Goal: Transaction & Acquisition: Purchase product/service

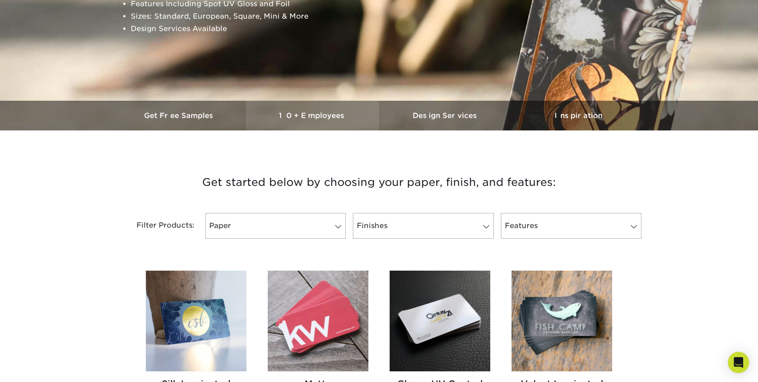
click at [299, 113] on h3 "10+ Employees" at bounding box center [312, 115] width 133 height 8
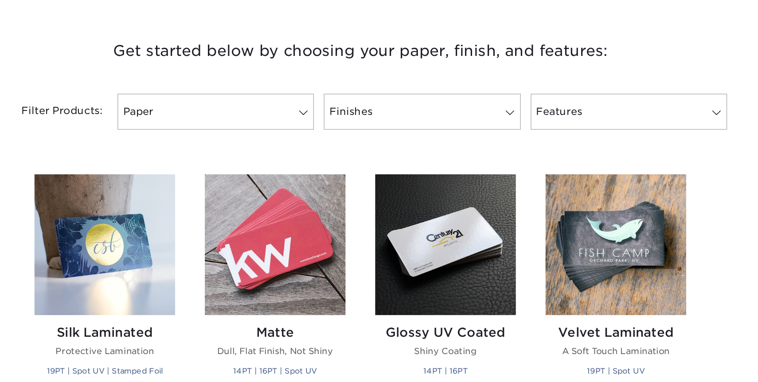
scroll to position [315, 0]
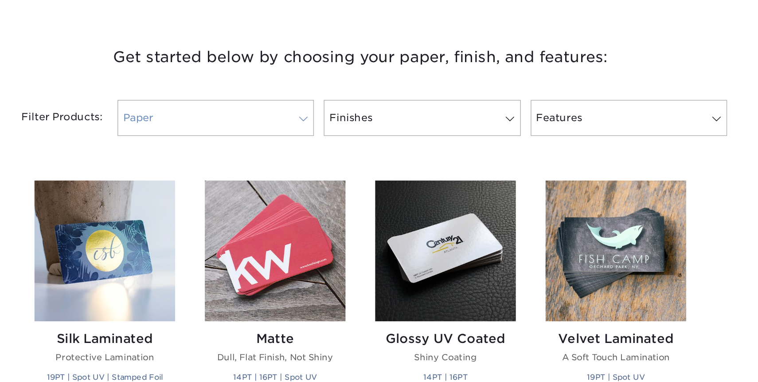
click at [328, 100] on link "Paper" at bounding box center [275, 89] width 141 height 26
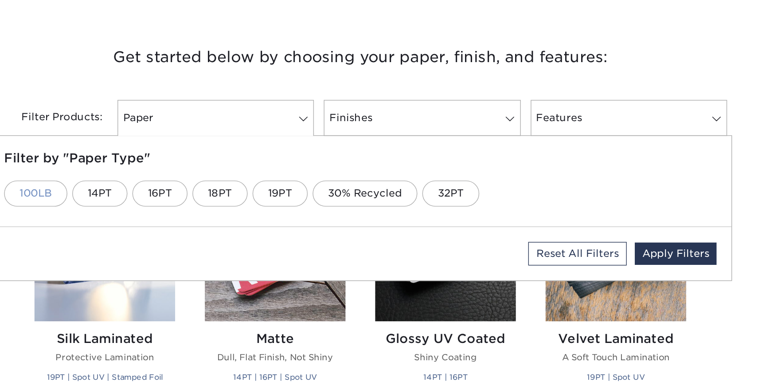
click at [158, 141] on link "100LB" at bounding box center [146, 142] width 45 height 19
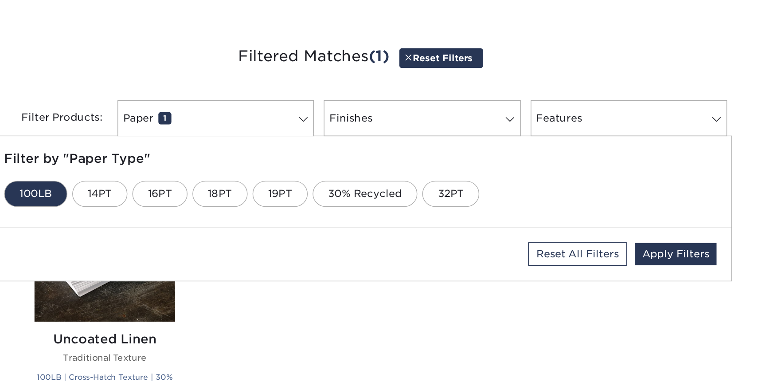
click at [324, 221] on div "Silk Laminated Protective Lamination 19PT | Spot UV | Stamped Foil 25 cards fro…" at bounding box center [379, 222] width 488 height 198
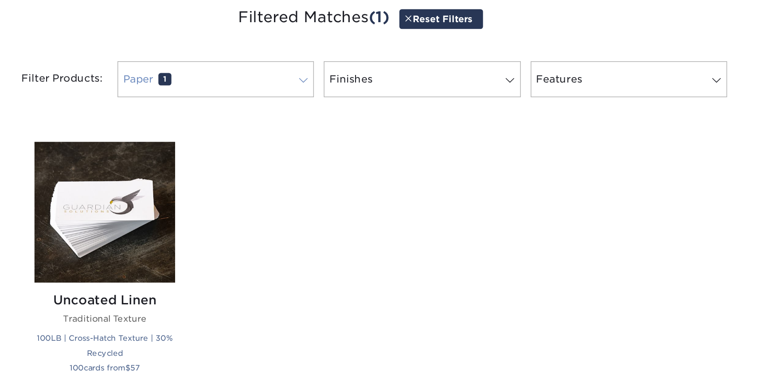
click at [283, 96] on link "Paper 1" at bounding box center [275, 89] width 141 height 26
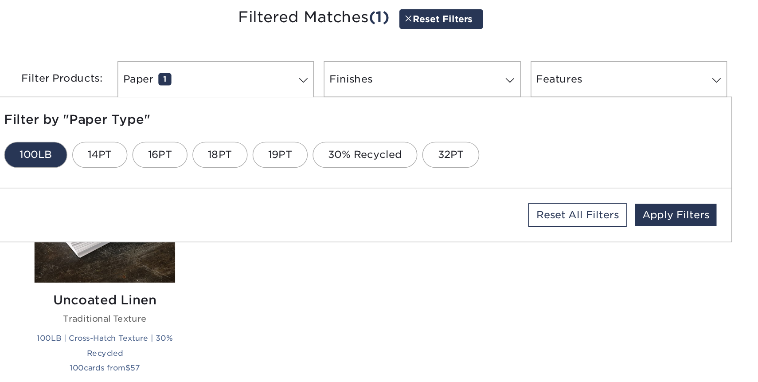
click at [161, 144] on link "100LB" at bounding box center [146, 143] width 45 height 19
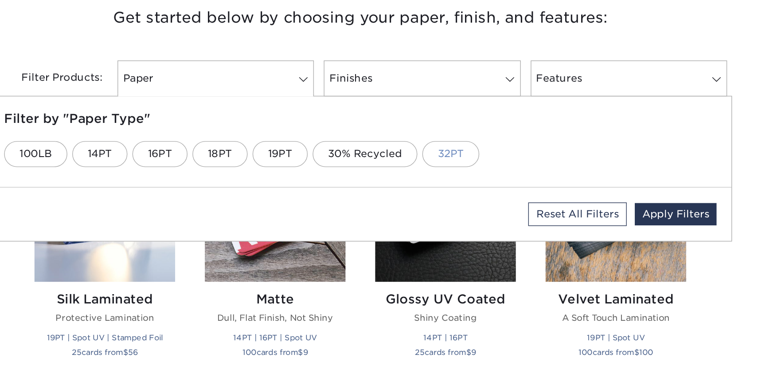
click at [444, 149] on link "32PT" at bounding box center [443, 142] width 41 height 19
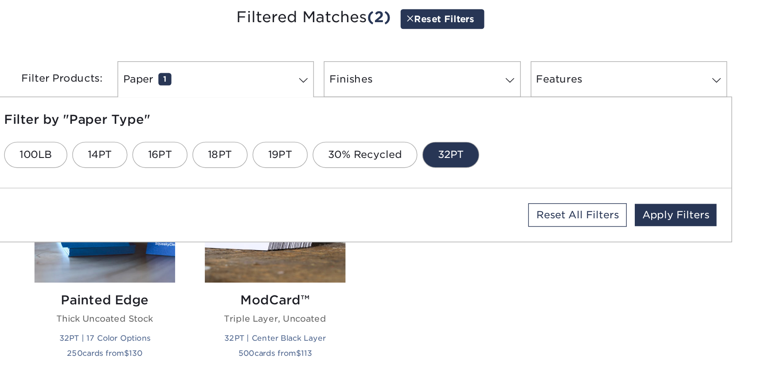
click at [418, 243] on div "Silk Laminated Protective Lamination 19PT | Spot UV | Stamped Foil 25 cards fro…" at bounding box center [379, 217] width 488 height 188
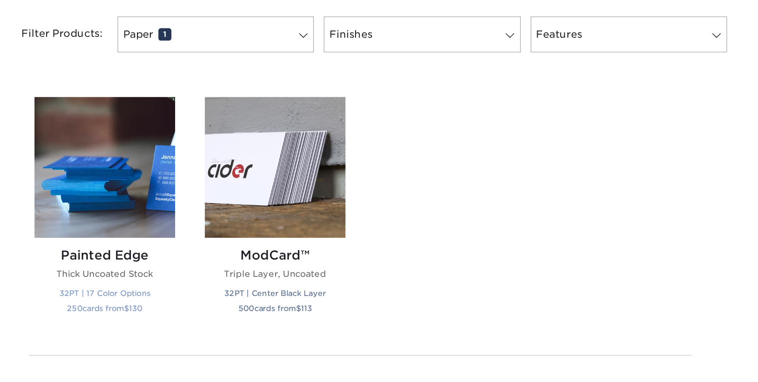
click at [232, 236] on div "Painted Edge Thick Uncoated Stock 32PT | 17 Color Options 250 cards from $ 130" at bounding box center [196, 267] width 101 height 66
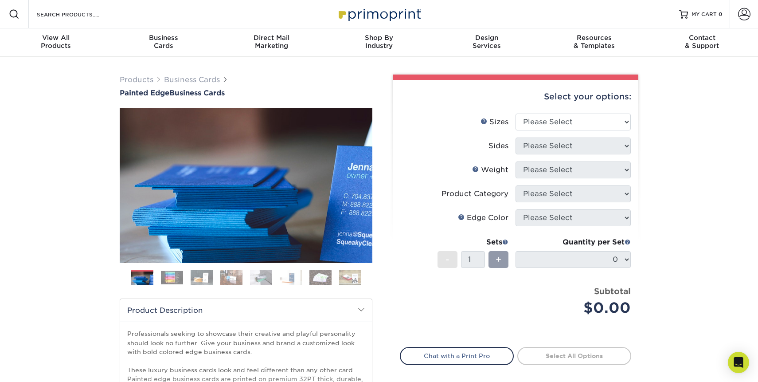
click at [543, 250] on div "Quantity per Set 0 (Price includes envelopes)" at bounding box center [573, 257] width 115 height 41
click at [543, 268] on div "Quantity per Set 0 (Price includes envelopes)" at bounding box center [573, 257] width 115 height 41
click at [496, 255] on span "+" at bounding box center [499, 259] width 6 height 13
click at [530, 120] on select "Please Select 2" x 3.5" - Standard 2.125" x 3.375" - European 2.5" x 2.5" - Squ…" at bounding box center [573, 121] width 115 height 17
select select "2.00x3.50"
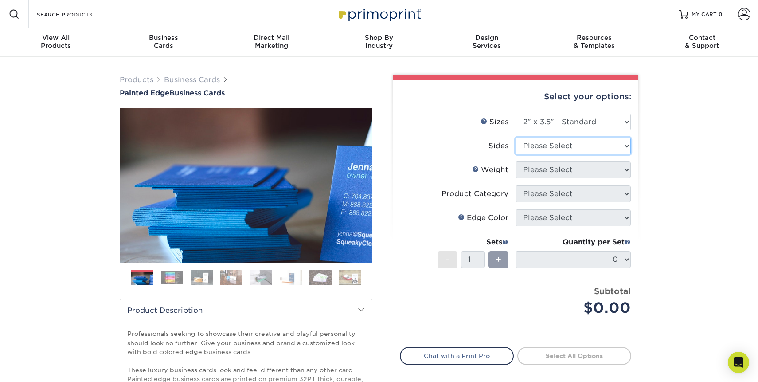
click at [534, 151] on select "Please Select Print Both Sides Print Front Only" at bounding box center [573, 145] width 115 height 17
select select "13abbda7-1d64-4f25-8bb2-c179b224825d"
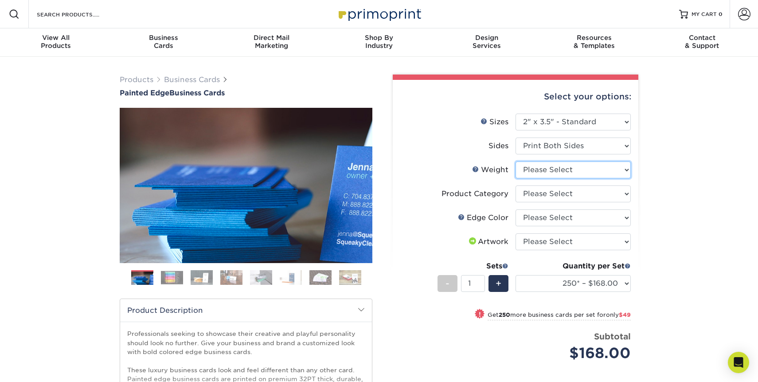
click at [535, 169] on select "Please Select 32PTUC" at bounding box center [573, 169] width 115 height 17
select select "32PTUC"
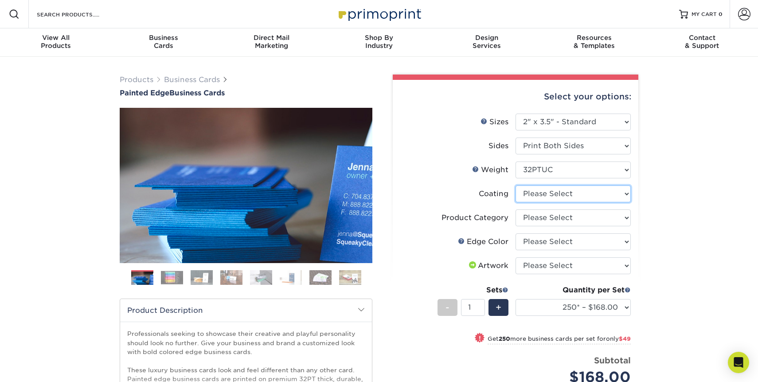
click at [535, 194] on select at bounding box center [573, 193] width 115 height 17
select select "3e7618de-abca-4bda-9f97-8b9129e913d8"
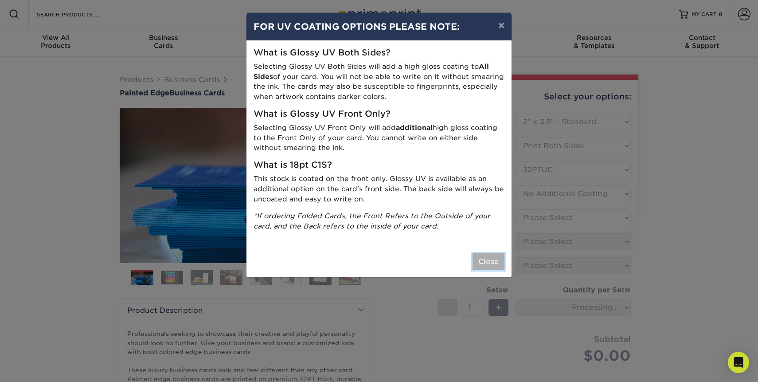
click at [490, 262] on button "Close" at bounding box center [489, 261] width 32 height 17
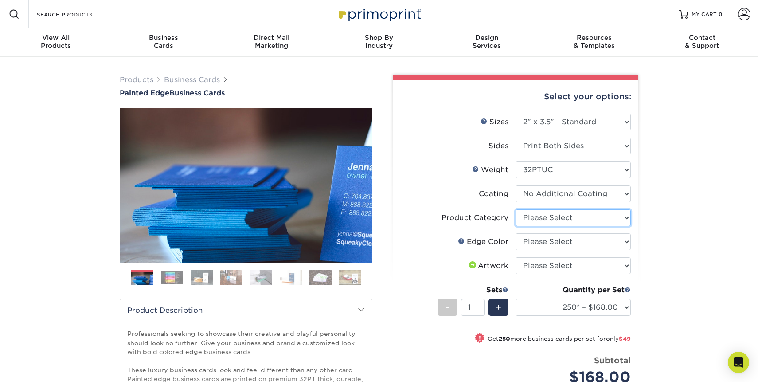
click at [546, 219] on select "Please Select Business Cards" at bounding box center [573, 217] width 115 height 17
select select "3b5148f1-0588-4f88-a218-97bcfdce65c1"
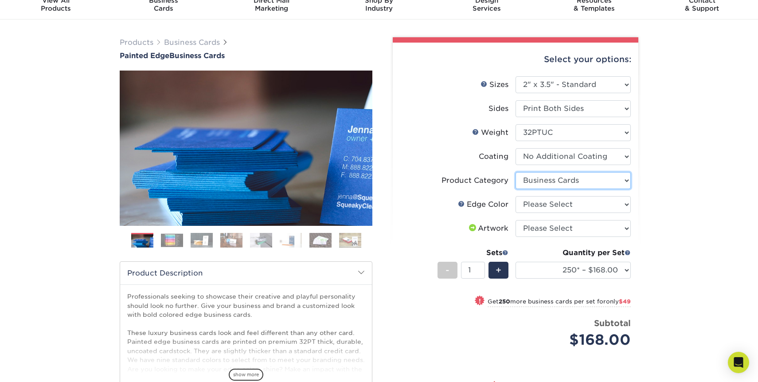
scroll to position [48, 0]
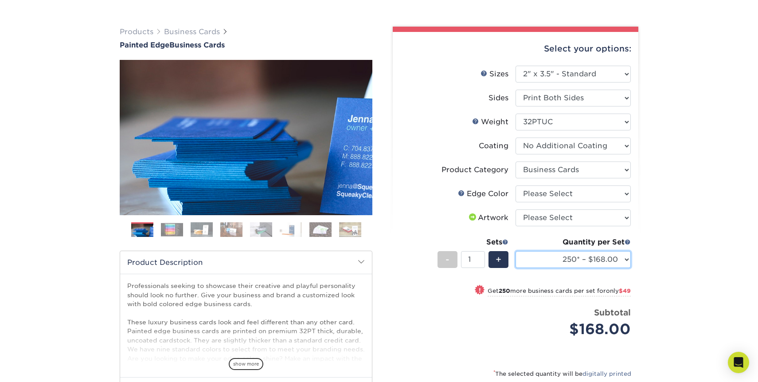
click at [570, 259] on select "250* – $168.00 500* – $217.00 1000* – $339.00" at bounding box center [573, 259] width 115 height 17
select select "500* – $217.00"
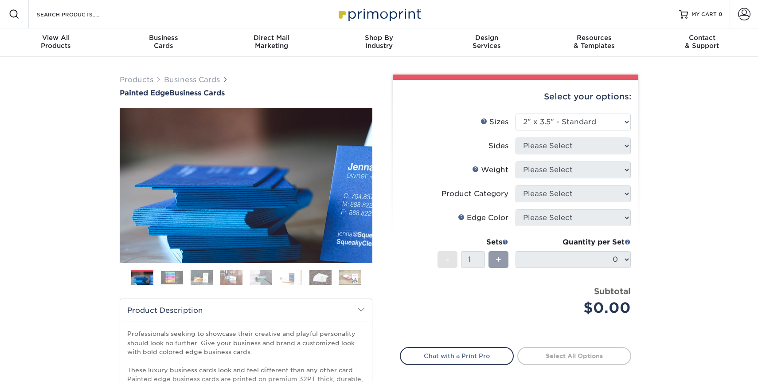
select select "2.00x3.50"
click at [534, 117] on select "Please Select 2" x 3.5" - Standard 2.125" x 3.375" - European 2.5" x 2.5" - Squ…" at bounding box center [573, 121] width 115 height 17
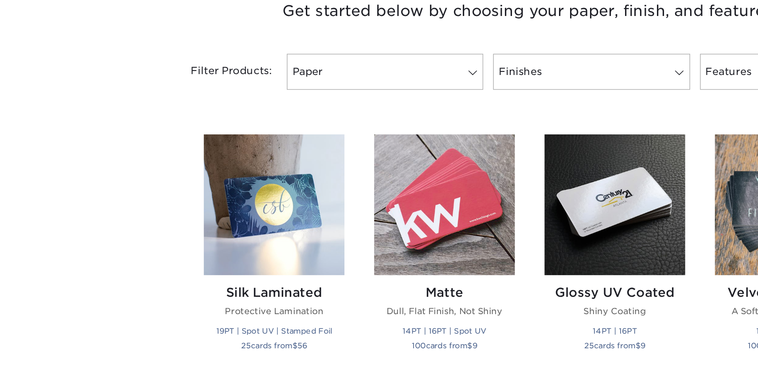
scroll to position [257, 0]
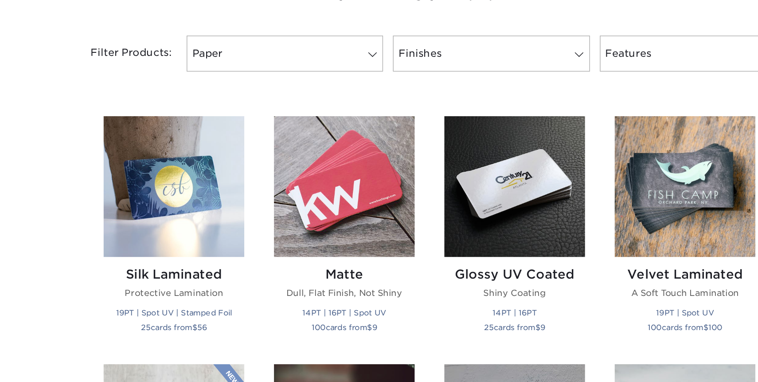
click at [259, 160] on div "Filter Products: Paper Filter by "Paper Type" 100LB 14PT 16PT 18PT 19PT 30% Rec…" at bounding box center [379, 152] width 532 height 58
click at [263, 153] on link "Paper" at bounding box center [275, 147] width 141 height 26
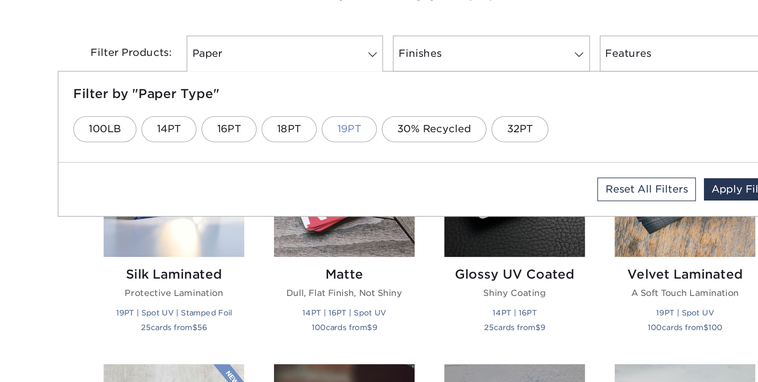
click at [332, 198] on link "19PT" at bounding box center [321, 200] width 39 height 19
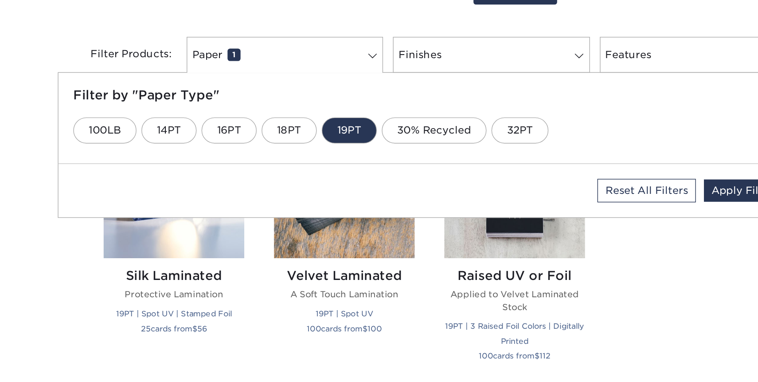
scroll to position [257, 0]
click at [289, 132] on div "Filter Products: Paper 1 Filter by "Paper Type" 100LB 14PT 16PT 18PT 19PT 30% R…" at bounding box center [379, 153] width 532 height 58
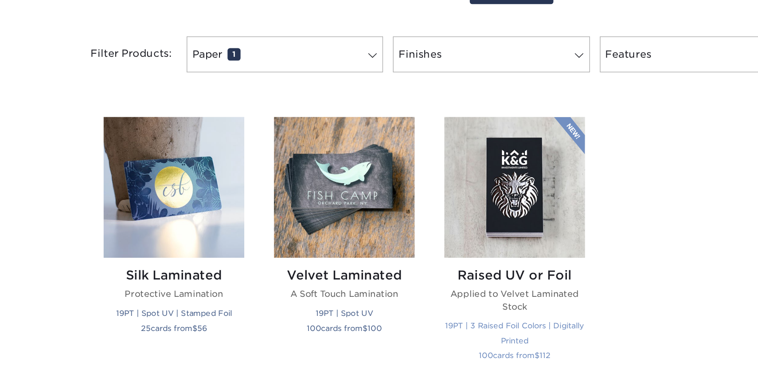
click at [442, 310] on div "Raised UV or Foil Applied to Velvet Laminated Stock 19PT | 3 Raised Foil Colors…" at bounding box center [440, 336] width 101 height 86
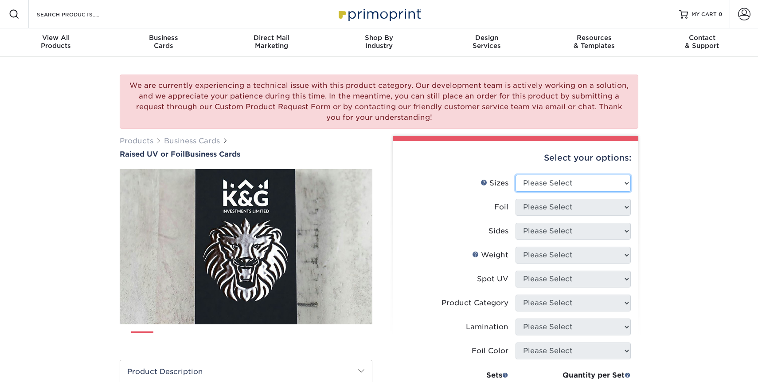
click at [530, 189] on select "Please Select 2" x 3.5" - Standard" at bounding box center [573, 183] width 115 height 17
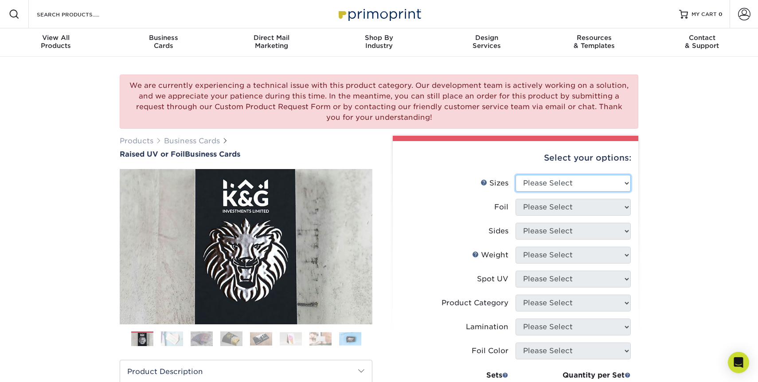
select select "2.00x3.50"
click at [536, 207] on select "Please Select No Yes" at bounding box center [573, 207] width 115 height 17
select select "1"
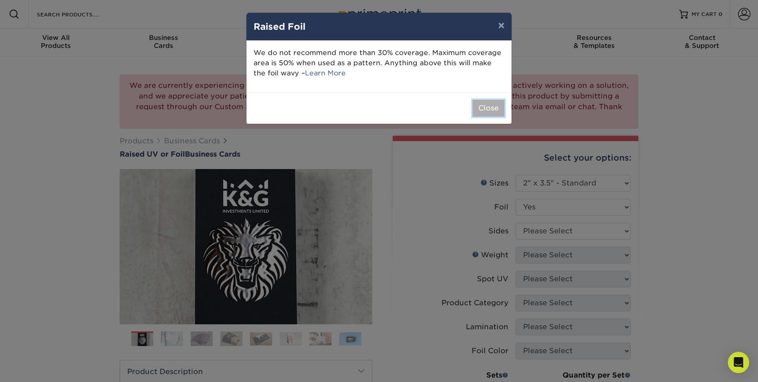
click at [484, 107] on button "Close" at bounding box center [489, 108] width 32 height 17
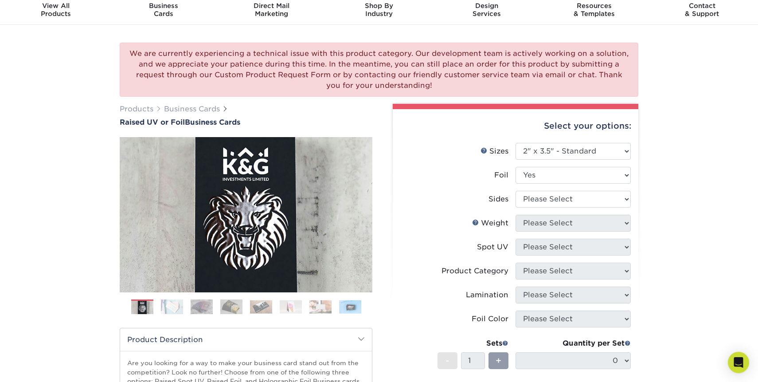
scroll to position [36, 0]
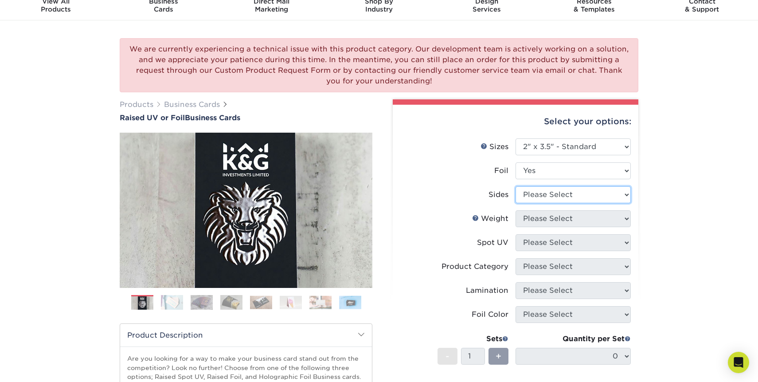
click at [539, 193] on select "Please Select Print Both Sides - Foil Both Sides Print Both Sides - Foil Front …" at bounding box center [573, 194] width 115 height 17
select select "34527644-b4fd-4ffb-9092-1318eefcd9d9"
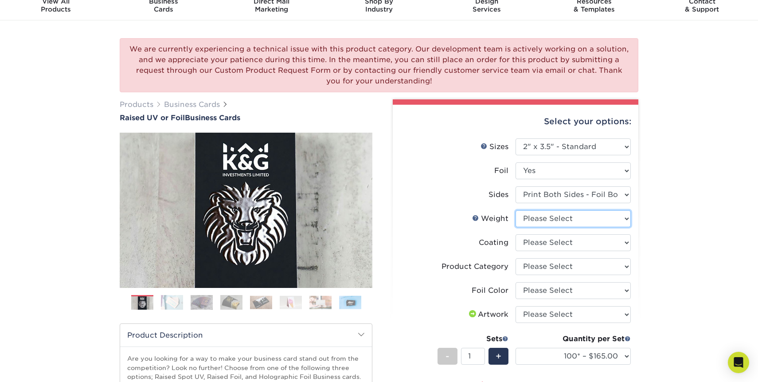
click at [546, 218] on select "Please Select 16PT" at bounding box center [573, 218] width 115 height 17
select select "16PT"
click at [544, 242] on select at bounding box center [573, 242] width 115 height 17
select select "3e7618de-abca-4bda-9f97-8b9129e913d8"
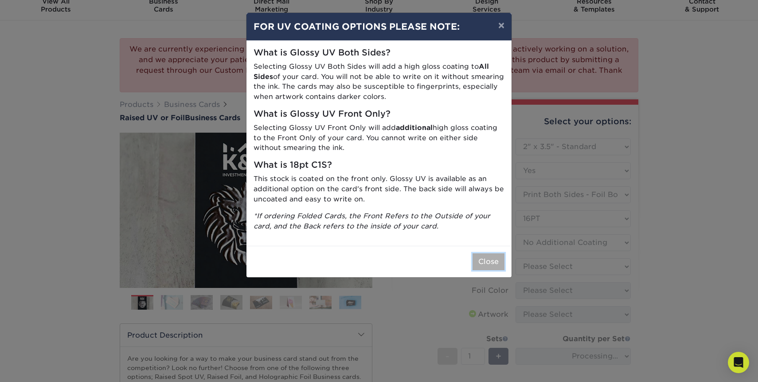
click at [495, 268] on button "Close" at bounding box center [489, 261] width 32 height 17
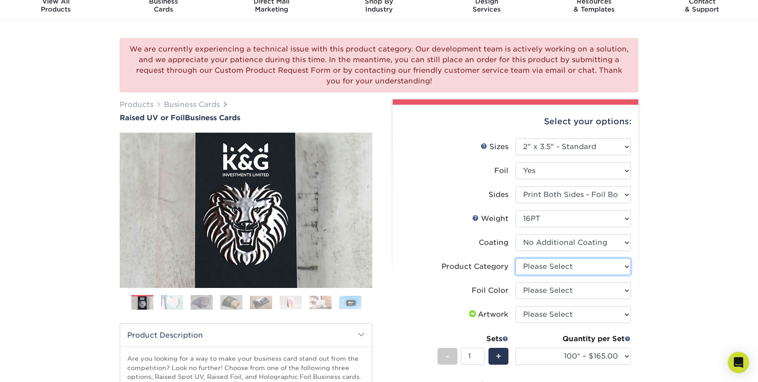
click at [542, 263] on select "Please Select Business Cards" at bounding box center [573, 266] width 115 height 17
select select "3b5148f1-0588-4f88-a218-97bcfdce65c1"
click at [545, 292] on select "Please Select Silver Foil Holographic Foil Gold Foil" at bounding box center [573, 290] width 115 height 17
select select "070be916-f238-4bbb-84b5-b64a15a64c9f"
click at [531, 304] on li "Foil Color Please Select Silver Foil Holographic Foil Gold Foil" at bounding box center [515, 294] width 231 height 24
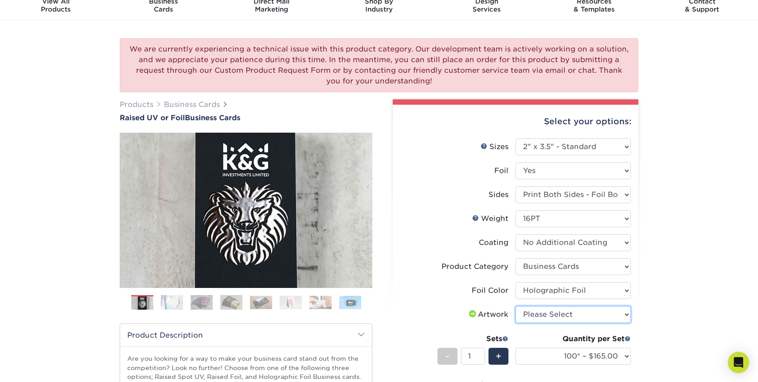
click at [531, 309] on select "Please Select I will upload files I need a design - $100" at bounding box center [573, 314] width 115 height 17
select select "upload"
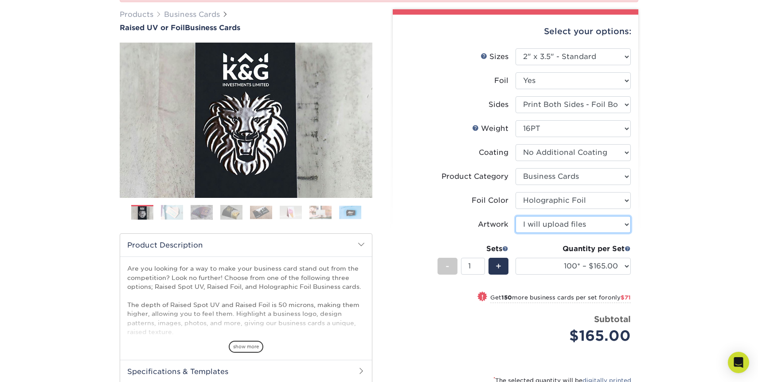
scroll to position [137, 0]
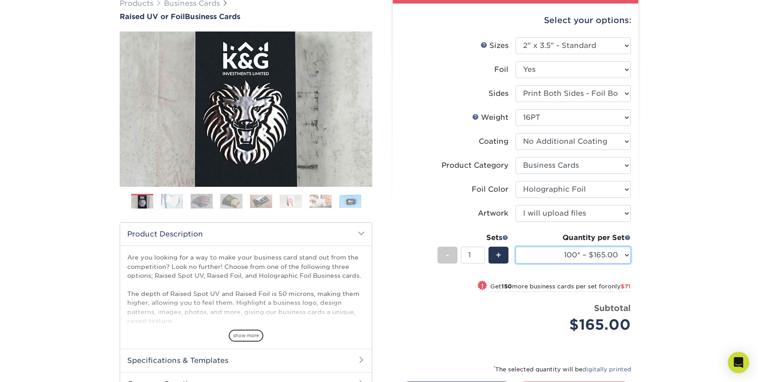
click at [599, 255] on select "100* – $165.00 250* – $236.00 500* – $319.00" at bounding box center [573, 254] width 115 height 17
select select "500* – $319.00"
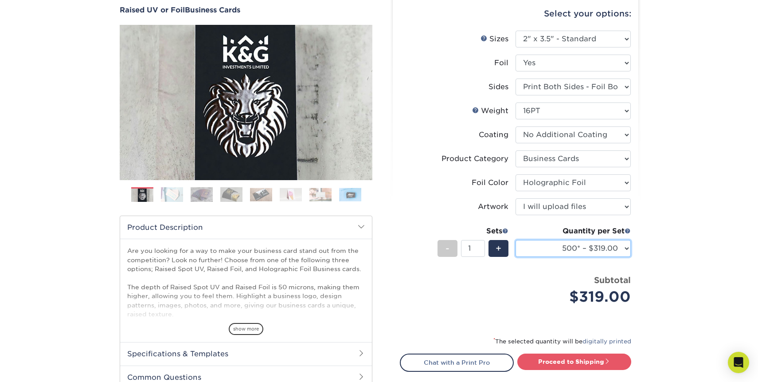
scroll to position [96, 0]
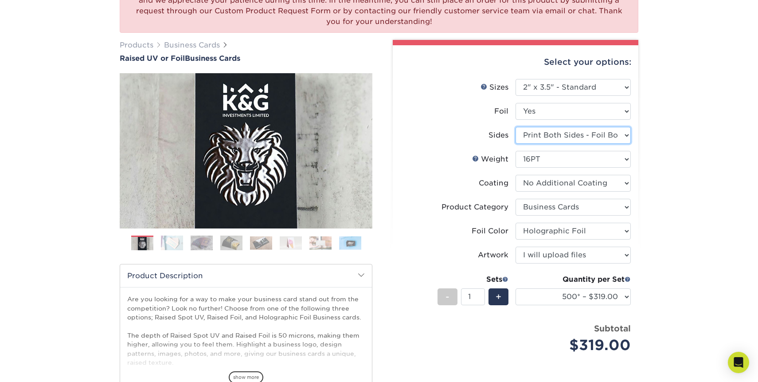
click at [562, 141] on select "Please Select Print Both Sides - Foil Both Sides Print Both Sides - Foil Front …" at bounding box center [573, 135] width 115 height 17
select select "e9e9dfb3-fba1-4d60-972c-fd9ca5904d33"
select select "-1"
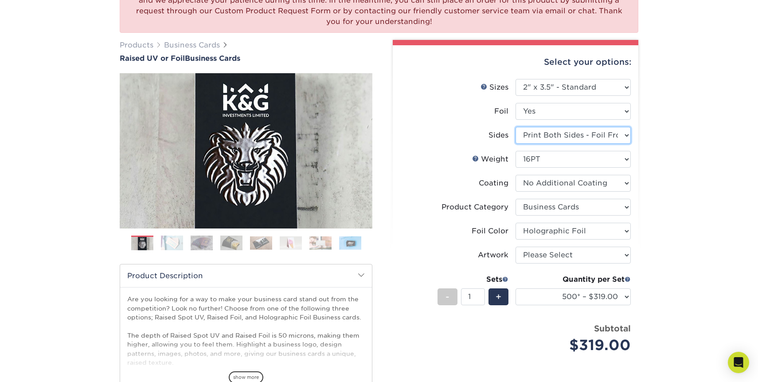
select select "-1"
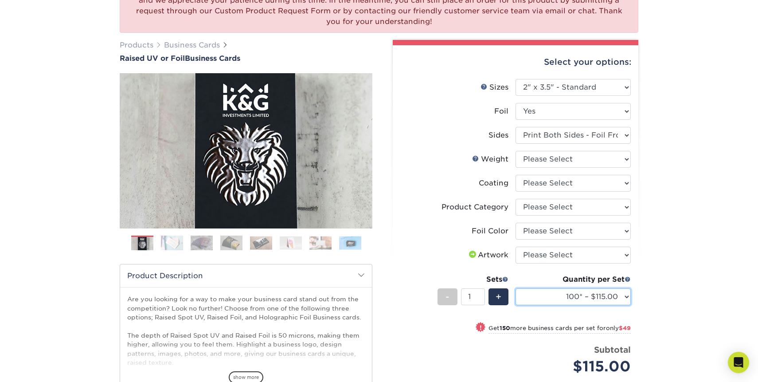
click at [585, 294] on select "100* – $115.00 250* – $164.00 500* – $221.00" at bounding box center [573, 296] width 115 height 17
select select "500* – $221.00"
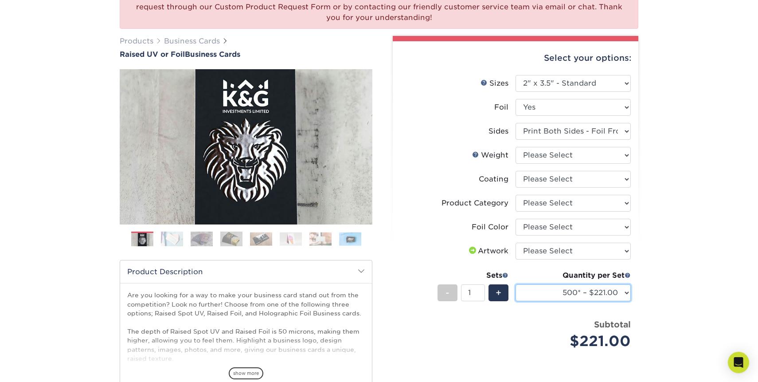
scroll to position [102, 0]
